Goal: Contribute content: Contribute content

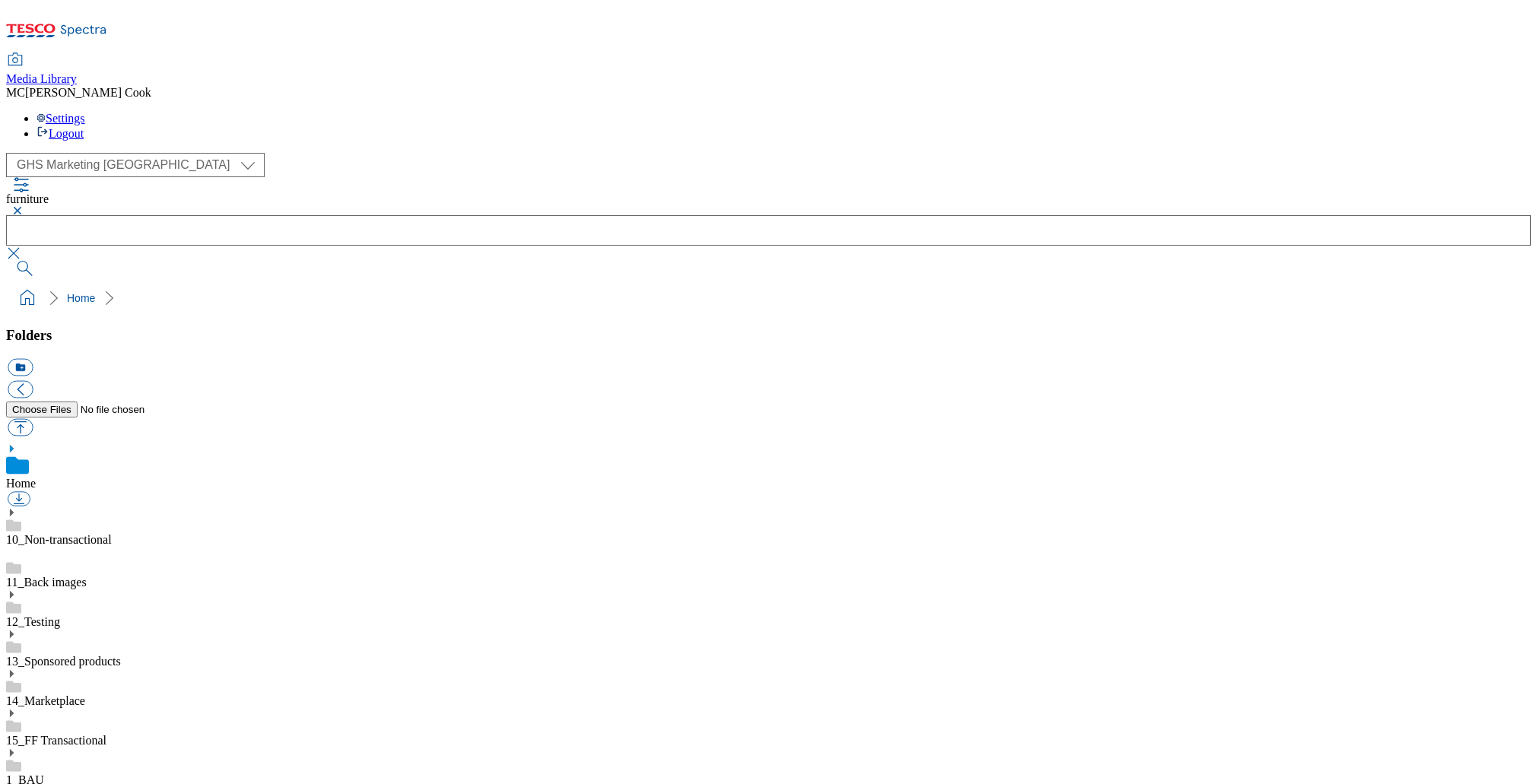
select select "flare-ghs-mktg"
click at [99, 25] on icon at bounding box center [83, 31] width 46 height 11
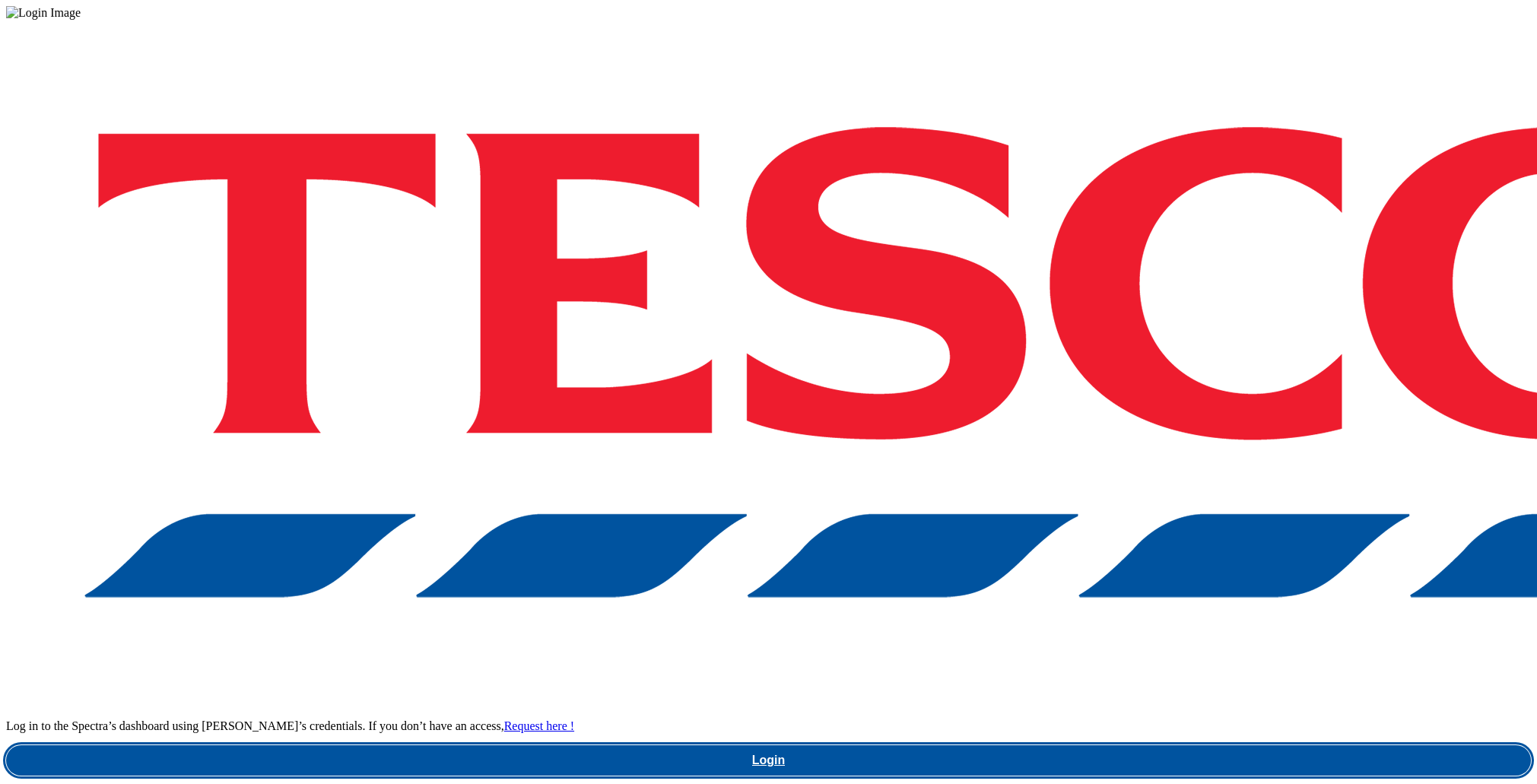
click at [1276, 745] on link "Login" at bounding box center [768, 760] width 1525 height 31
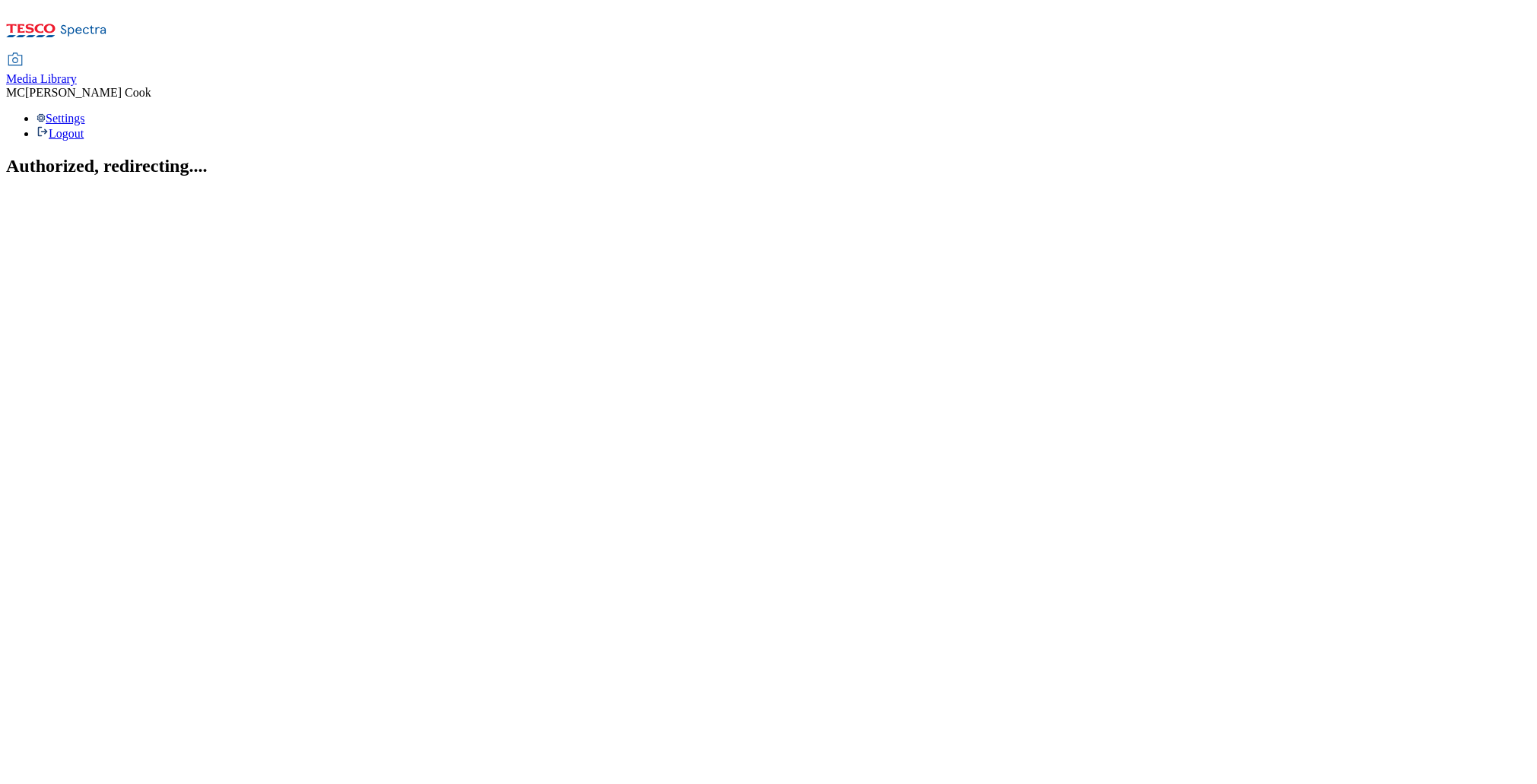
click at [77, 72] on span "Media Library" at bounding box center [42, 78] width 71 height 13
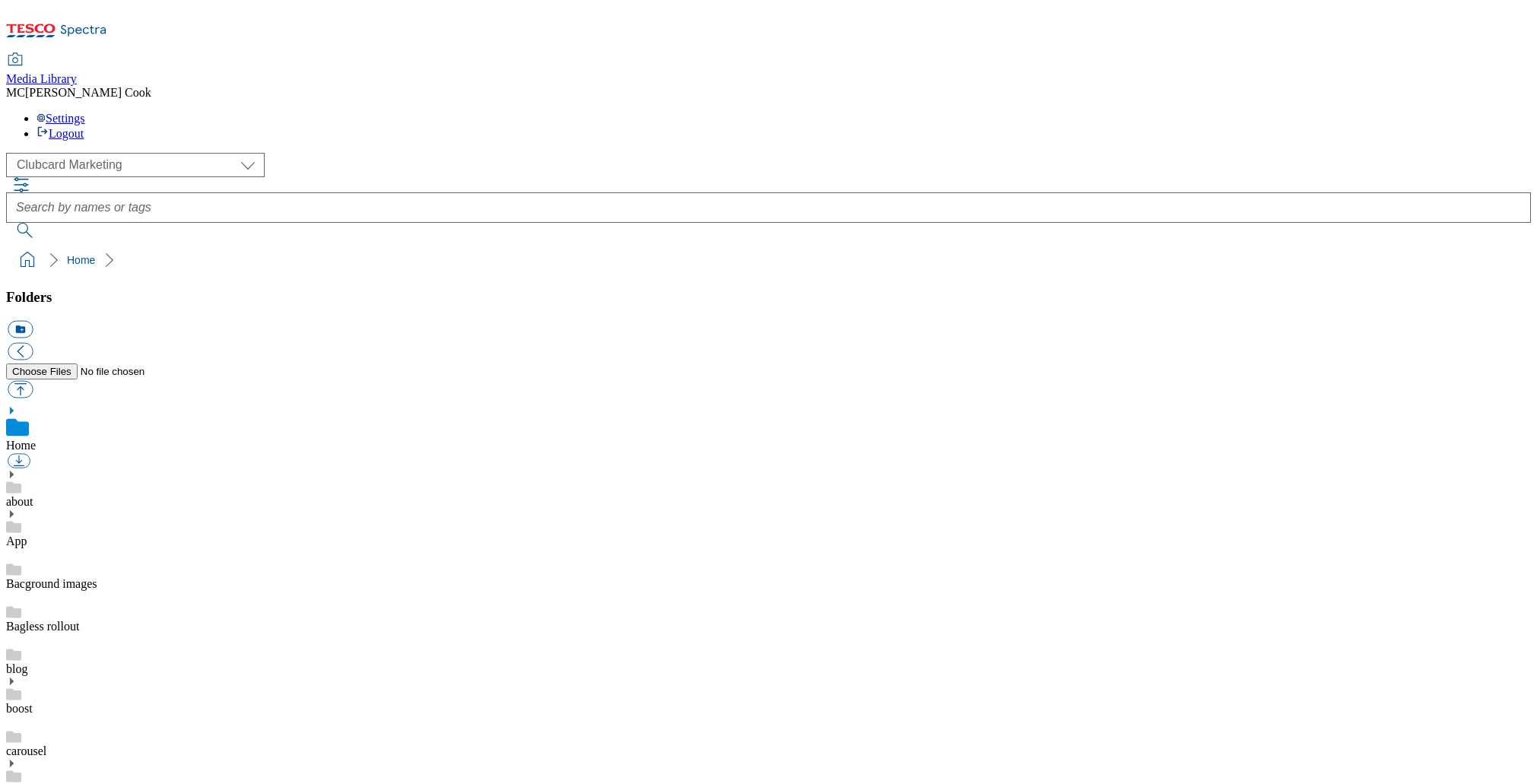
scroll to position [1, 0]
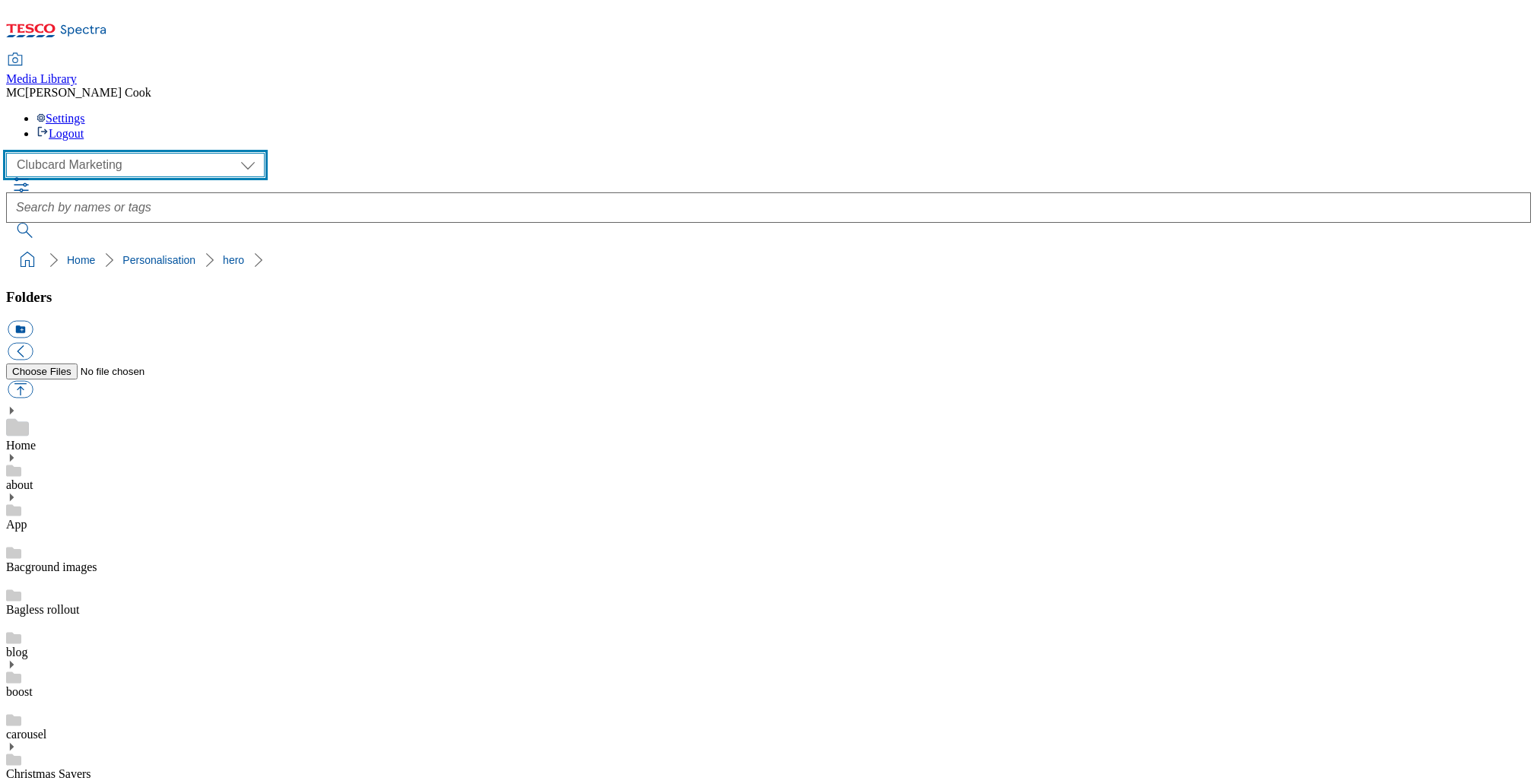
click at [93, 153] on select "Clubcard Marketing Dotcom UK Emails GHS Marketing UK GHS Product UK GHS ROI" at bounding box center [135, 165] width 259 height 24
select select "flare-ghs-mktg"
click at [10, 153] on select "Clubcard Marketing Dotcom UK Emails GHS Marketing UK GHS Product UK GHS ROI" at bounding box center [135, 165] width 259 height 24
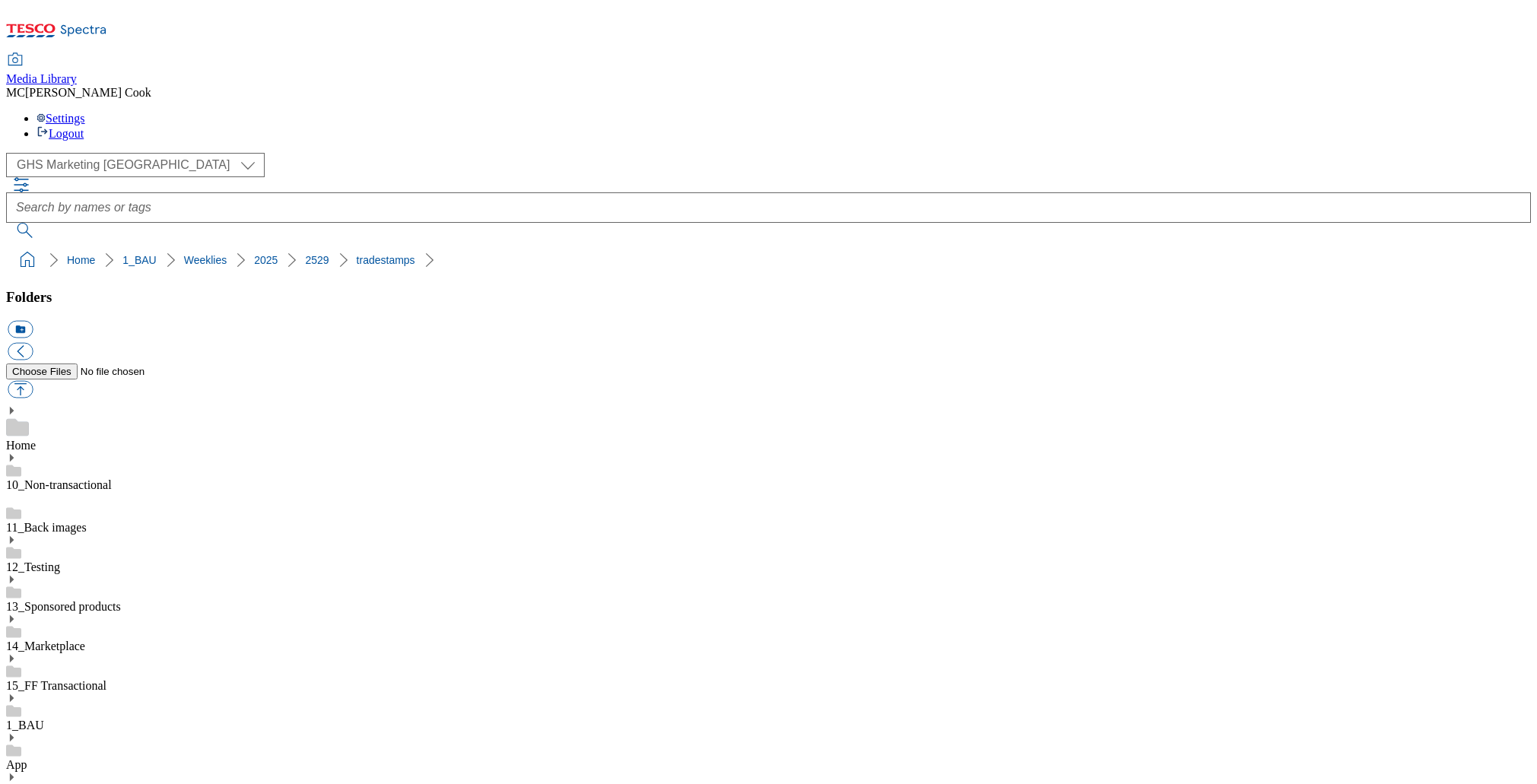
scroll to position [1229, 0]
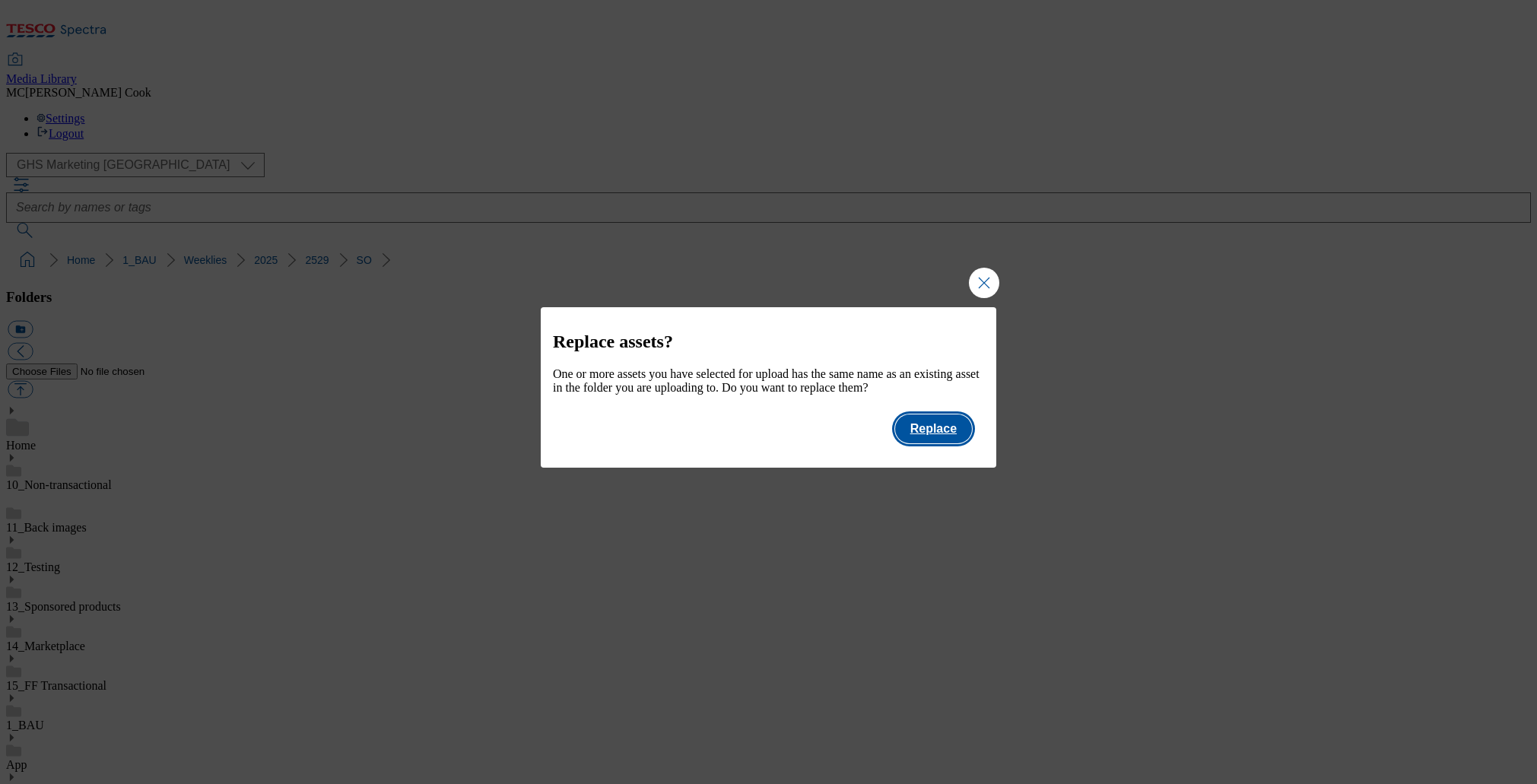
click at [936, 436] on button "Replace" at bounding box center [933, 428] width 77 height 29
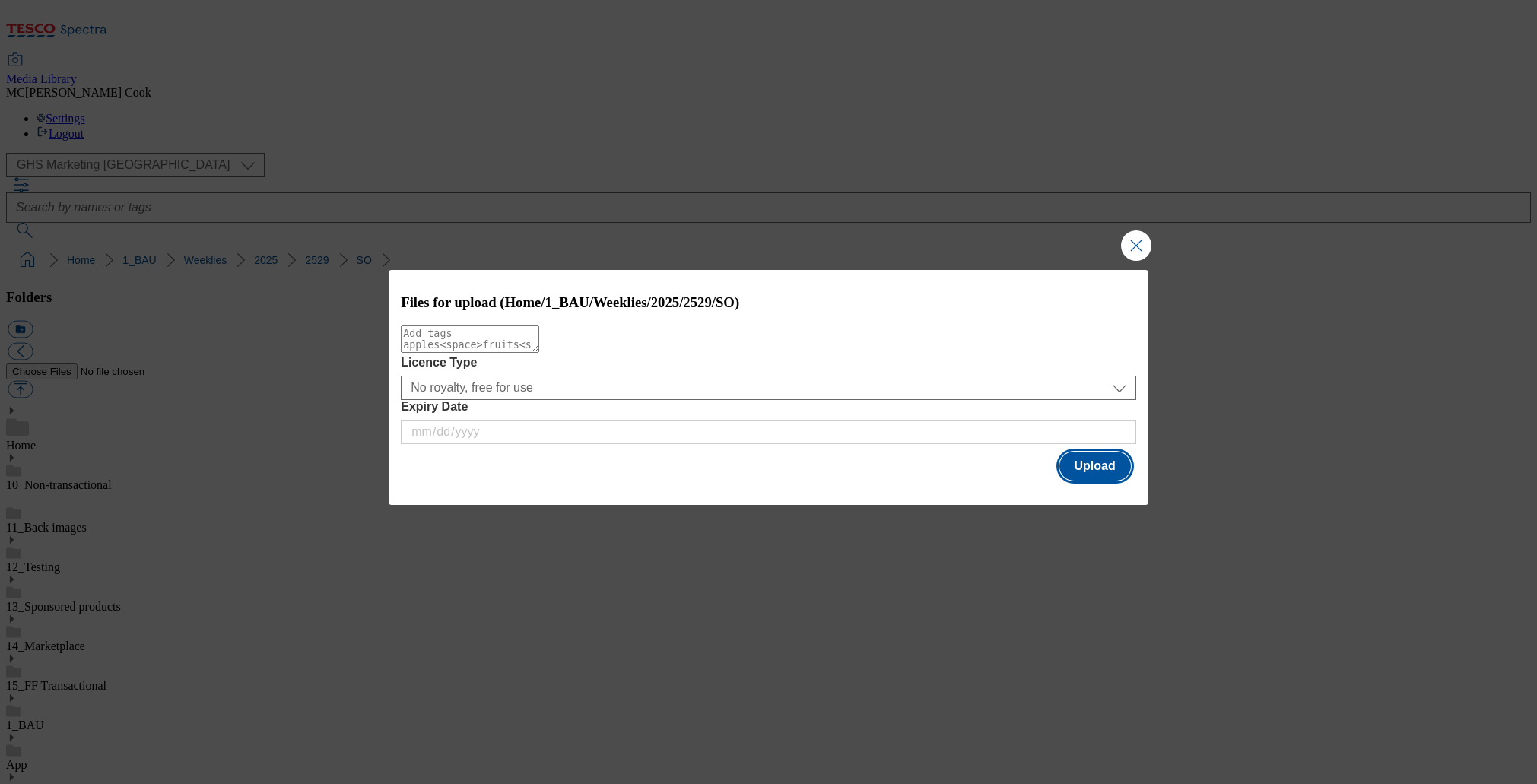
click at [1102, 468] on button "Upload" at bounding box center [1094, 466] width 72 height 29
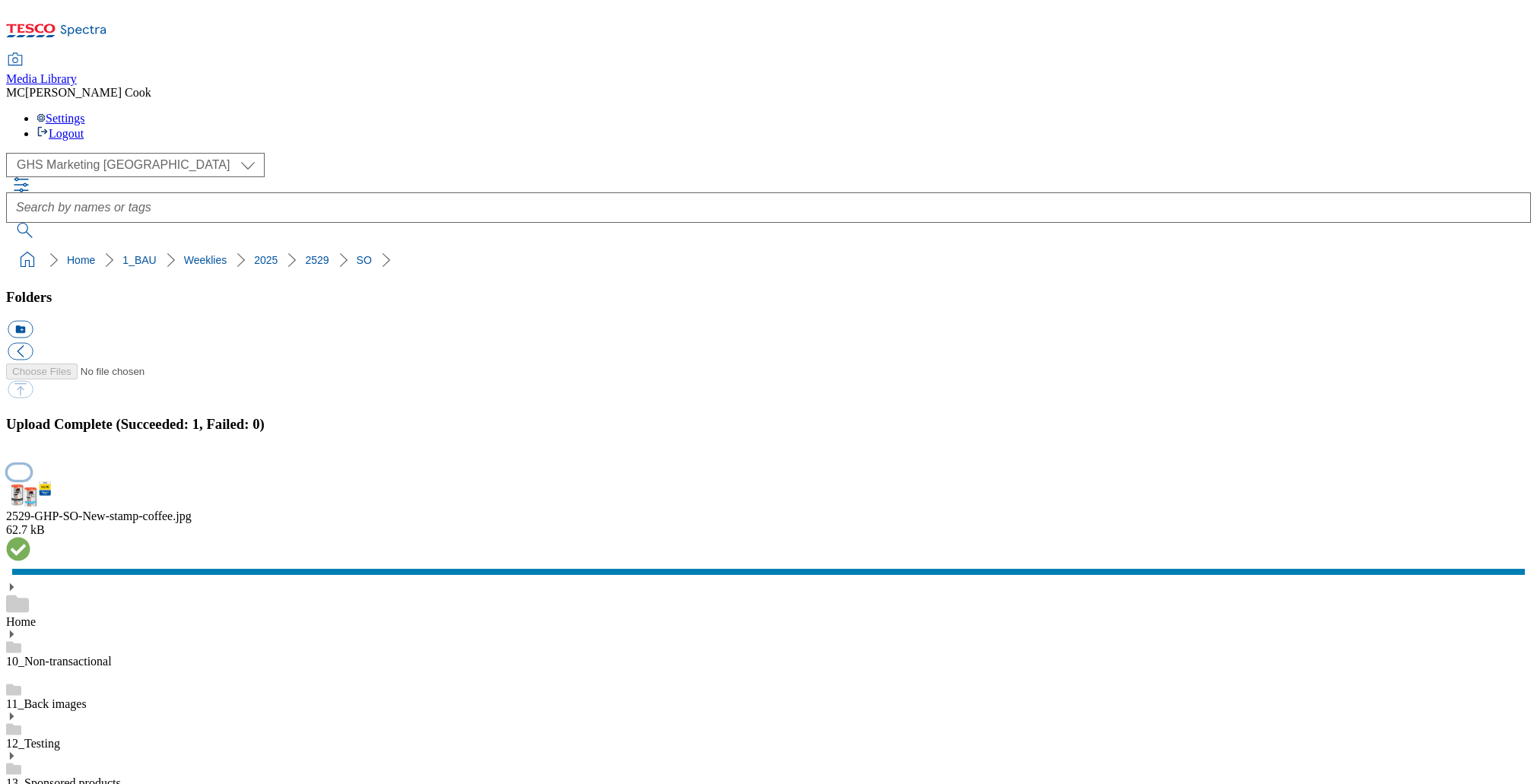
click at [31, 465] on button "button" at bounding box center [19, 471] width 22 height 14
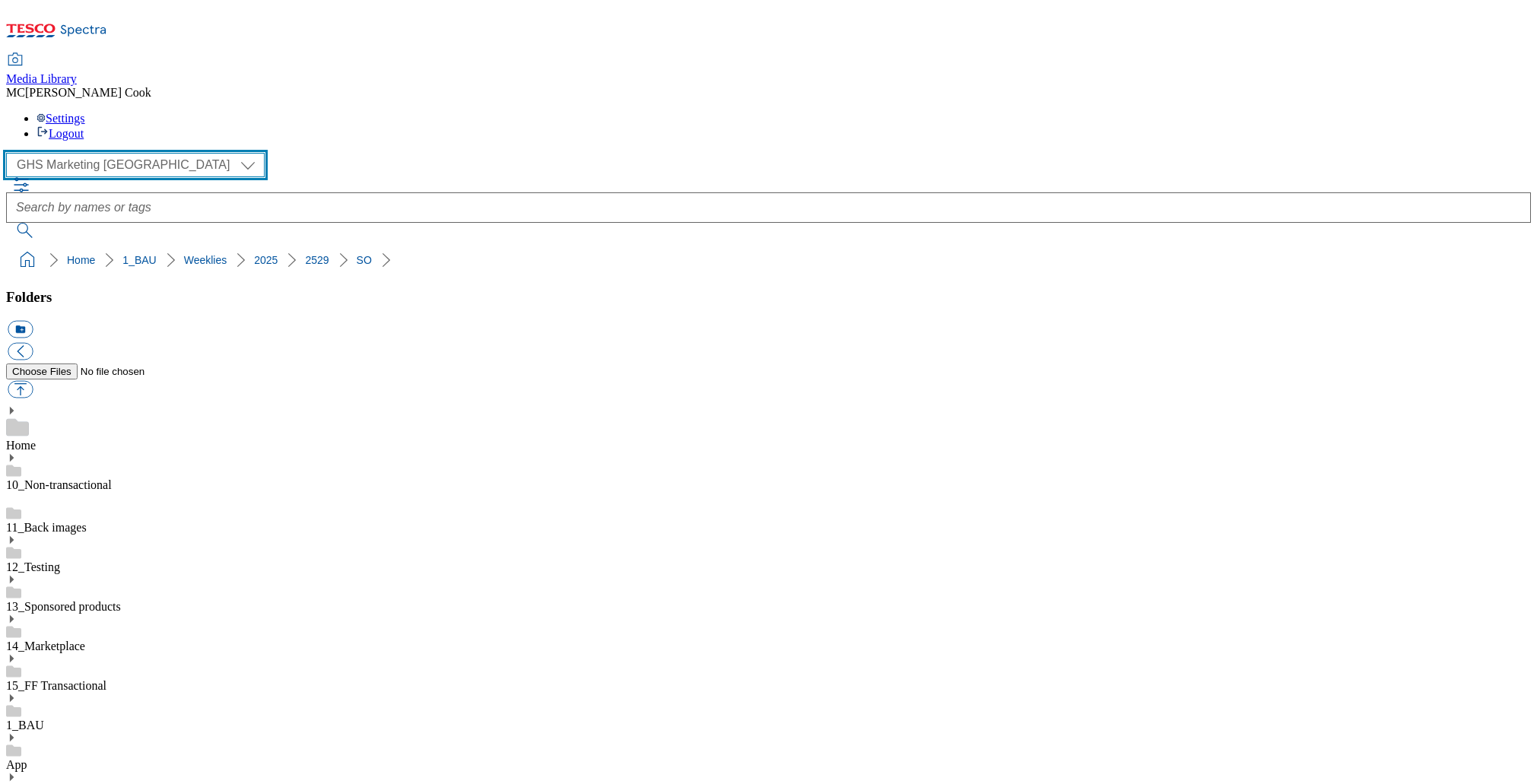
click at [116, 153] on select "Clubcard Marketing Dotcom UK Emails GHS Marketing UK GHS Product UK GHS ROI" at bounding box center [135, 165] width 259 height 24
click at [10, 153] on select "Clubcard Marketing Dotcom UK Emails GHS Marketing UK GHS Product UK GHS ROI" at bounding box center [135, 165] width 259 height 24
click at [83, 153] on select "Clubcard Marketing Dotcom UK Emails GHS Marketing UK GHS Product UK GHS ROI" at bounding box center [135, 165] width 259 height 24
select select "flare-homepage"
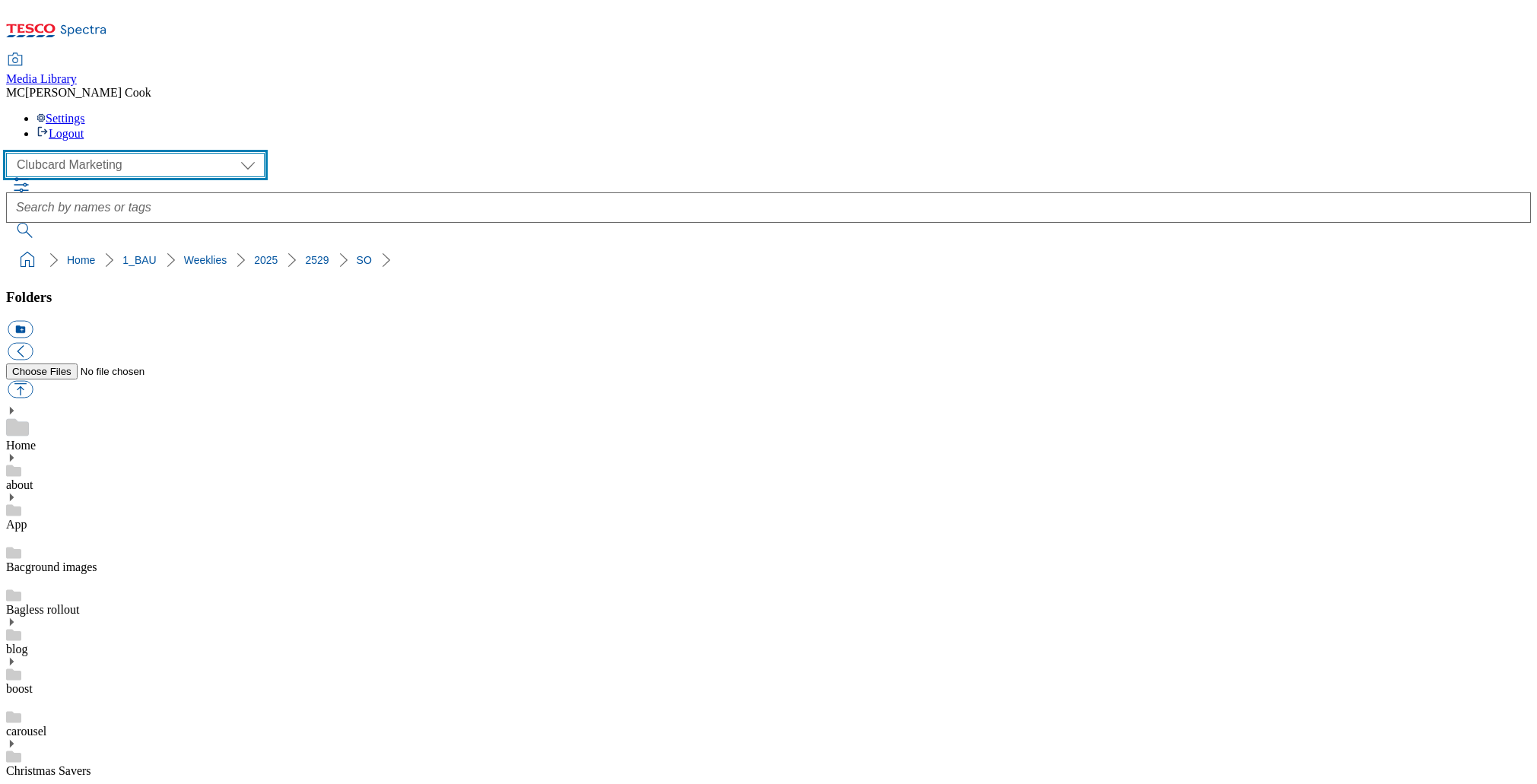
click at [10, 153] on select "Clubcard Marketing Dotcom UK Emails GHS Marketing UK GHS Product UK GHS ROI" at bounding box center [135, 165] width 259 height 24
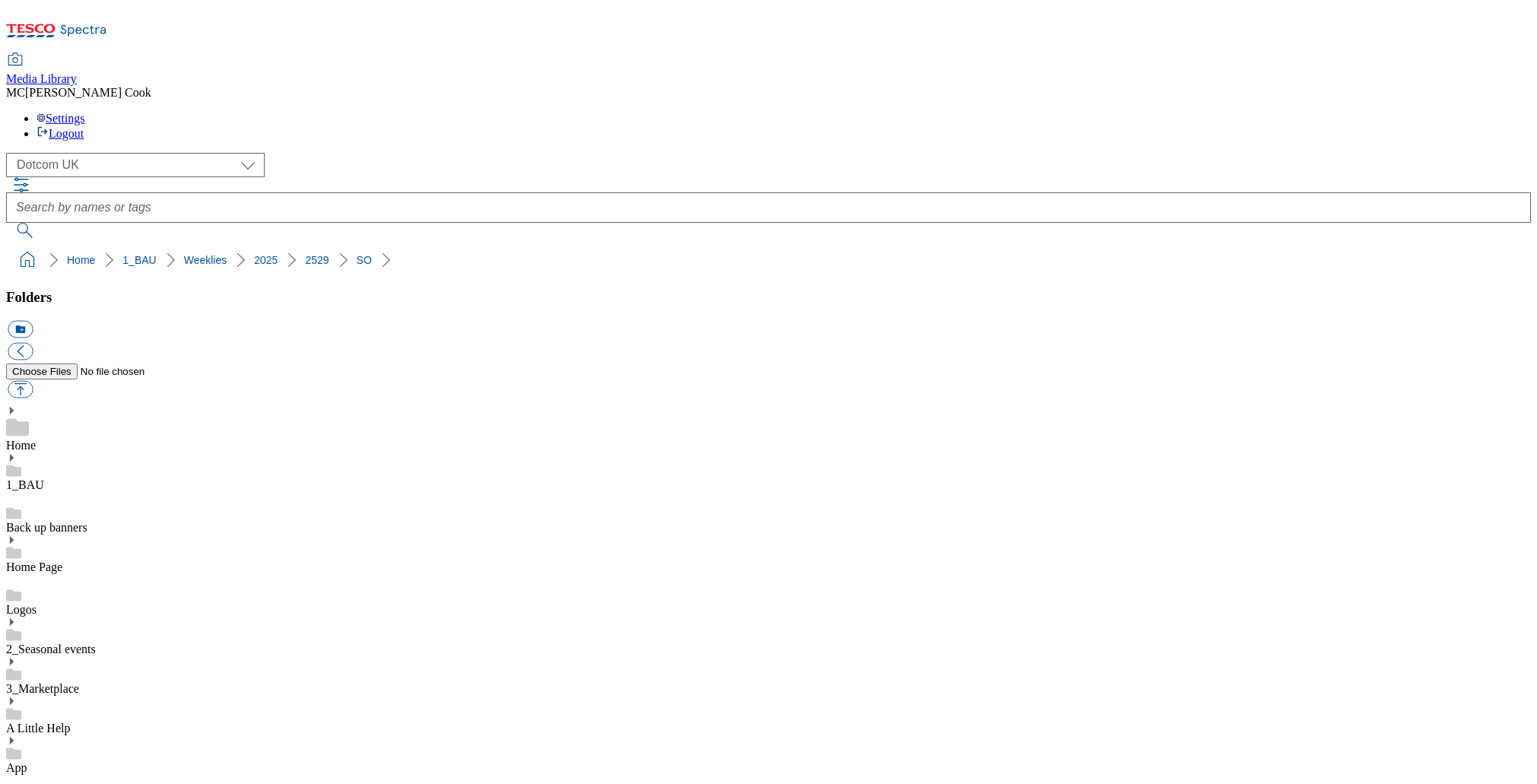
click at [1234, 166] on div "( optional ) Clubcard Marketing Dotcom UK Emails GHS Marketing UK GHS Product U…" at bounding box center [768, 214] width 1525 height 121
click at [310, 153] on div "( optional ) Clubcard Marketing Dotcom UK Emails GHS Marketing UK GHS Product U…" at bounding box center [768, 165] width 1525 height 24
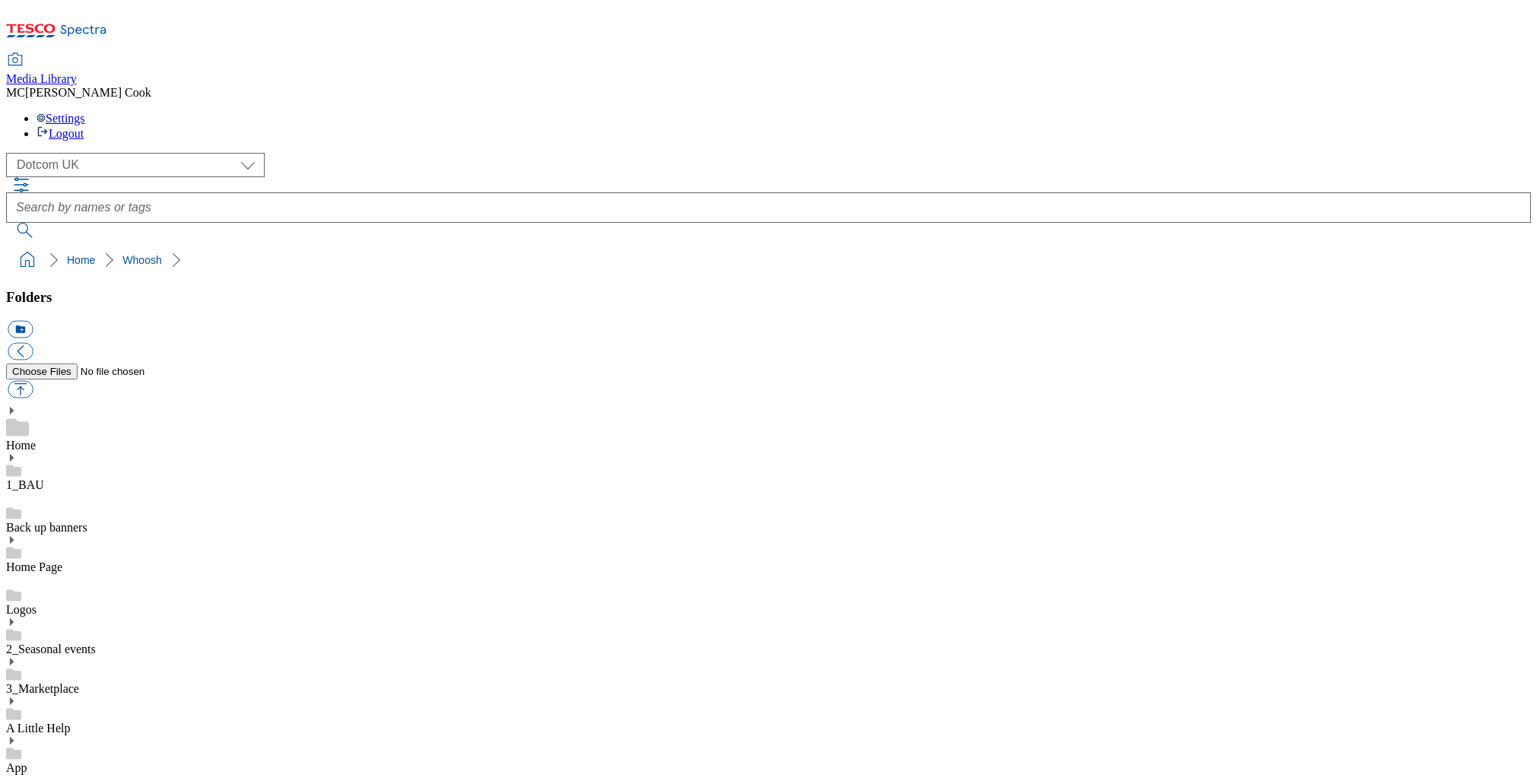
scroll to position [791, 0]
drag, startPoint x: 35, startPoint y: 292, endPoint x: 32, endPoint y: 343, distance: 51.1
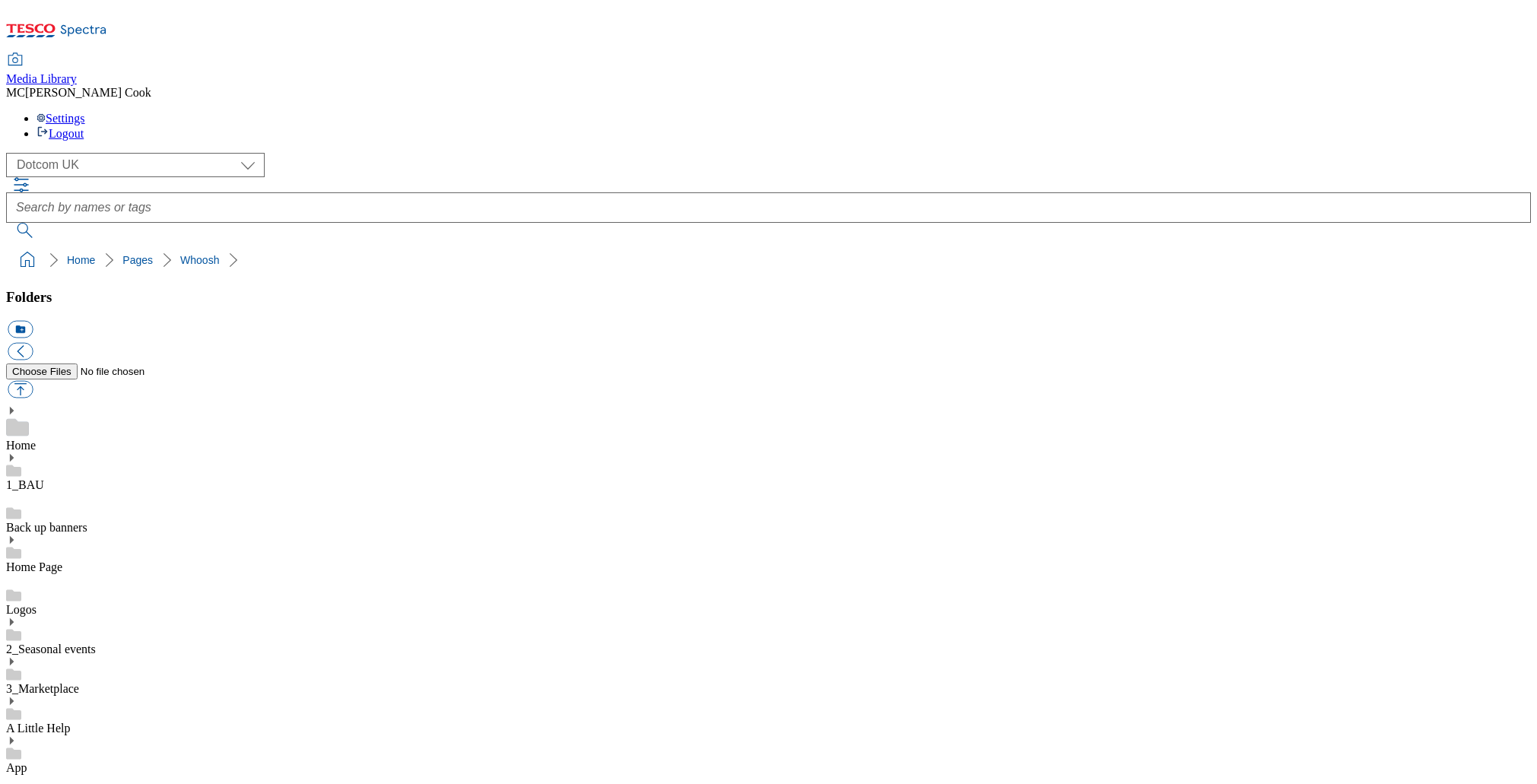
click at [33, 321] on button "icon_new_folder" at bounding box center [20, 329] width 25 height 18
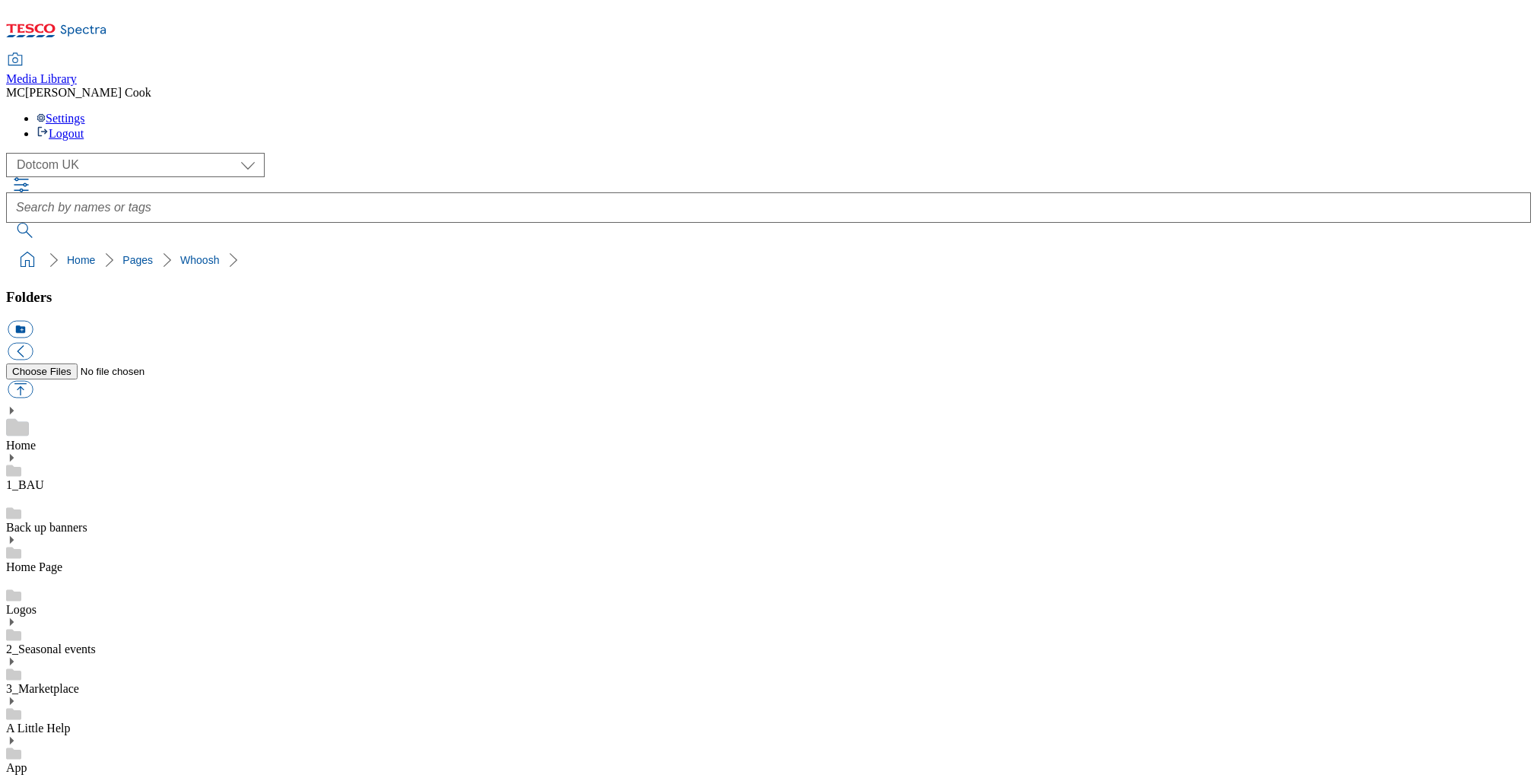
type input "2025"
click at [33, 381] on button "button" at bounding box center [20, 389] width 25 height 18
type input "C:\fakepath\2530-Header-DC-Whoosh-Autumn.jpg"
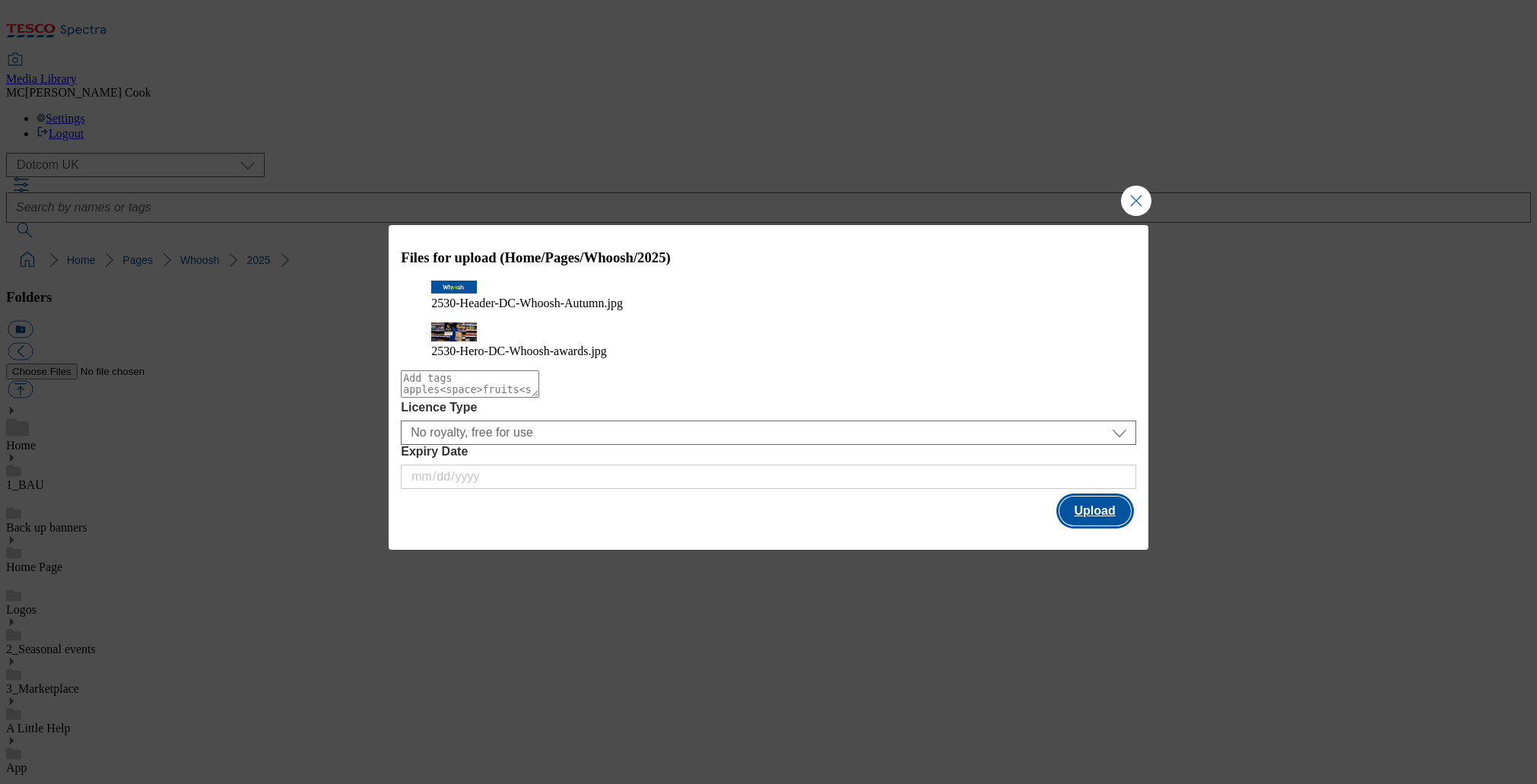
drag, startPoint x: 1097, startPoint y: 511, endPoint x: 1010, endPoint y: 535, distance: 90.2
click at [1097, 511] on button "Upload" at bounding box center [1094, 511] width 72 height 29
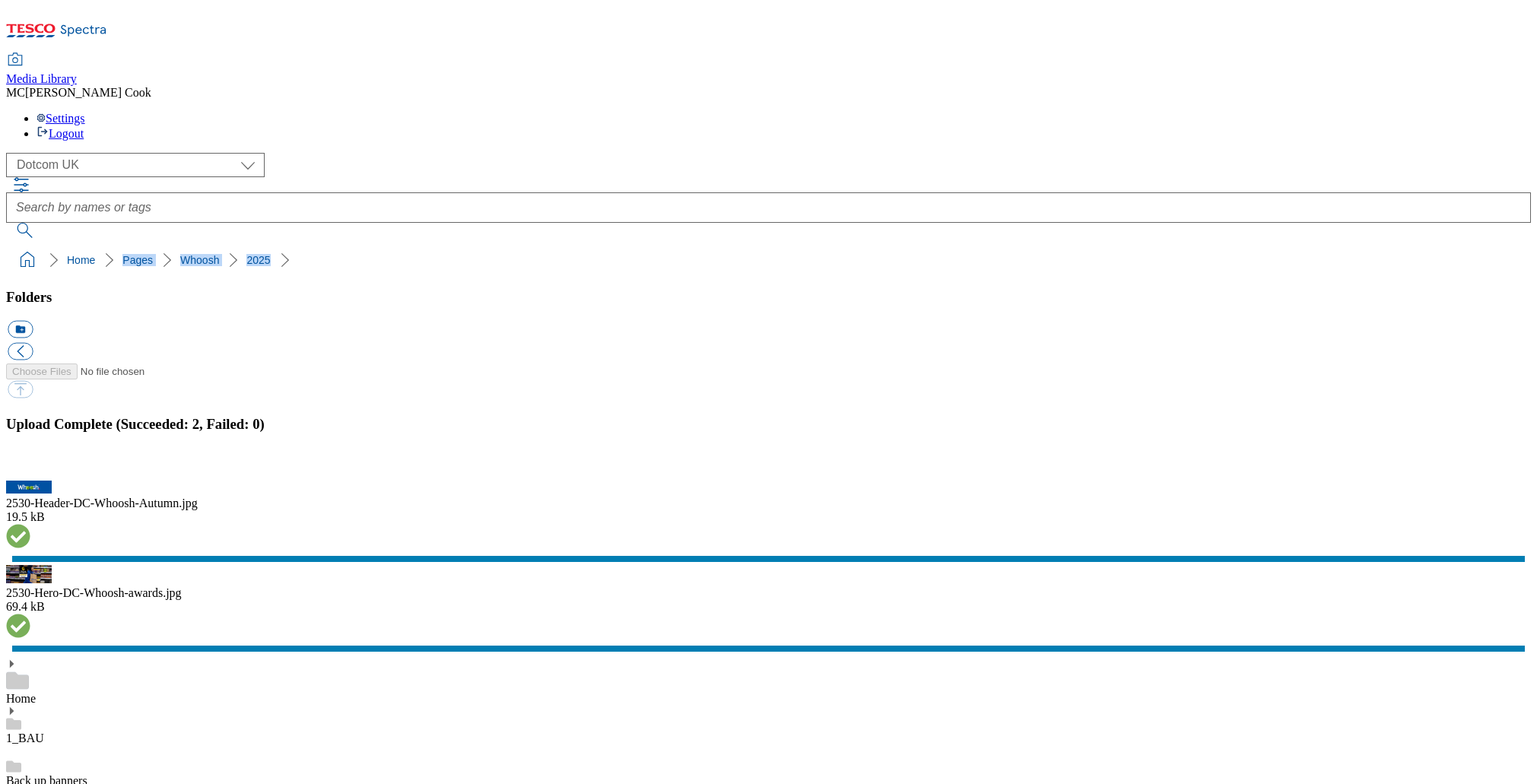
drag, startPoint x: 270, startPoint y: 157, endPoint x: 59, endPoint y: 153, distance: 211.0
click at [59, 245] on ol "Home Pages Whoosh 2025" at bounding box center [772, 259] width 1516 height 29
copy ol "Pages Whoosh 2025"
click at [31, 470] on button "button" at bounding box center [19, 471] width 22 height 14
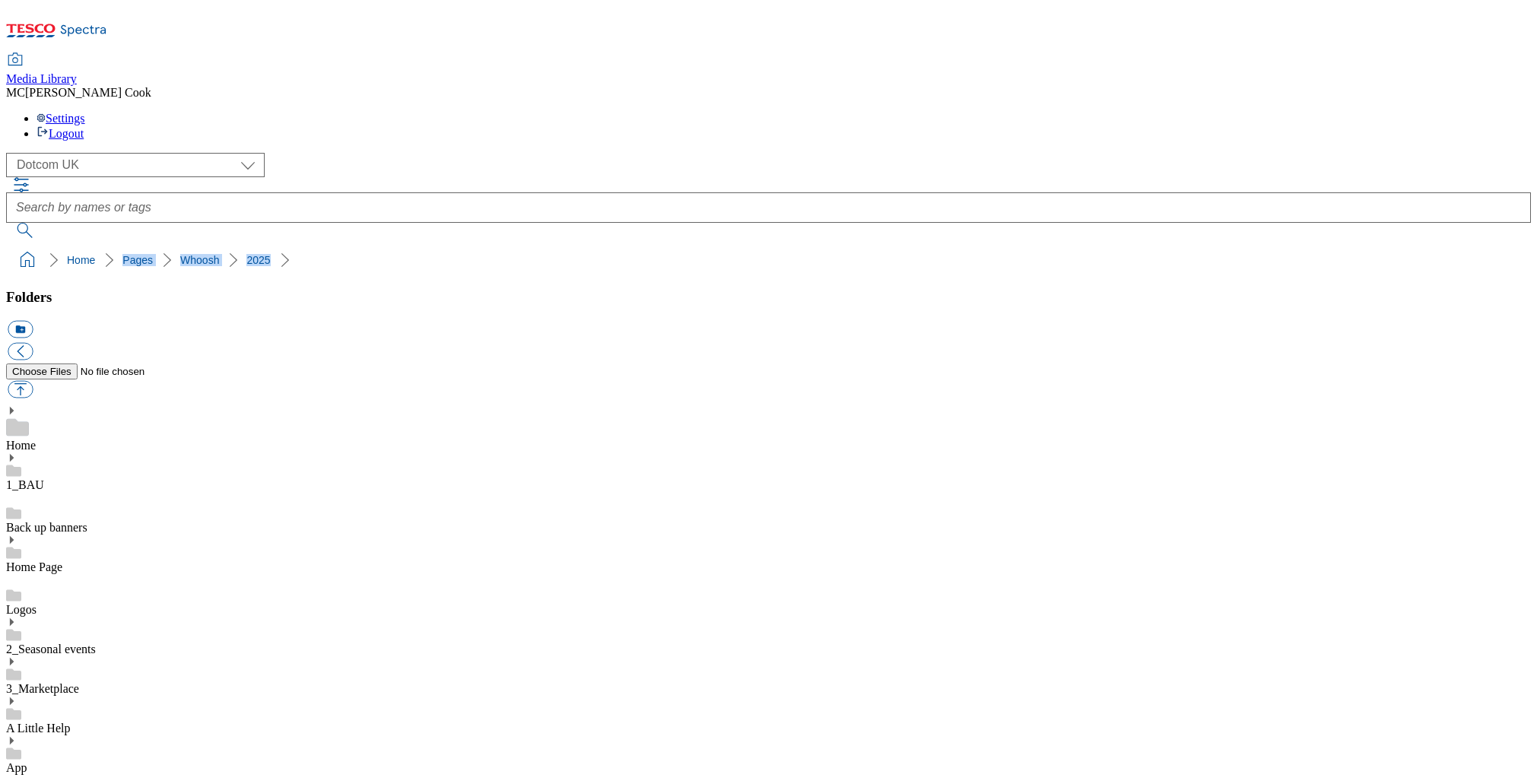
click at [371, 245] on ol "Home Pages Whoosh 2025" at bounding box center [772, 259] width 1516 height 29
